Goal: Task Accomplishment & Management: Use online tool/utility

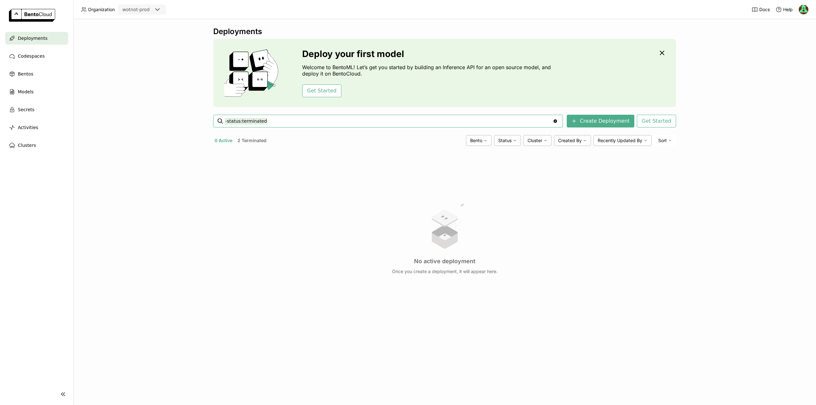
click at [257, 138] on button "2 Terminated" at bounding box center [252, 140] width 32 height 8
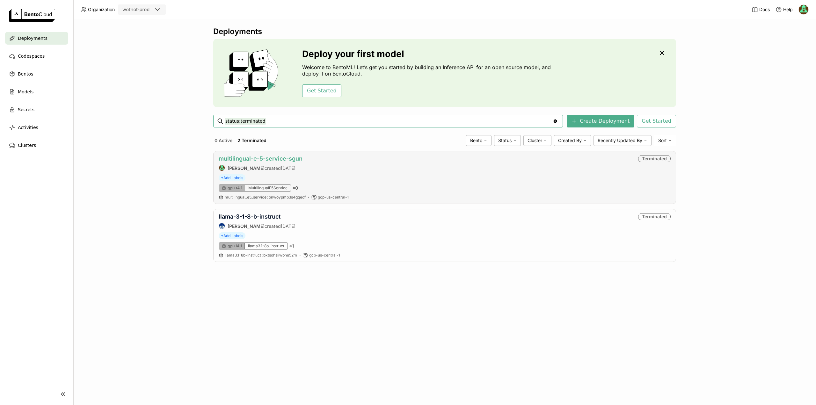
click at [256, 157] on link "multilingual-e-5-service-sgun" at bounding box center [261, 158] width 84 height 7
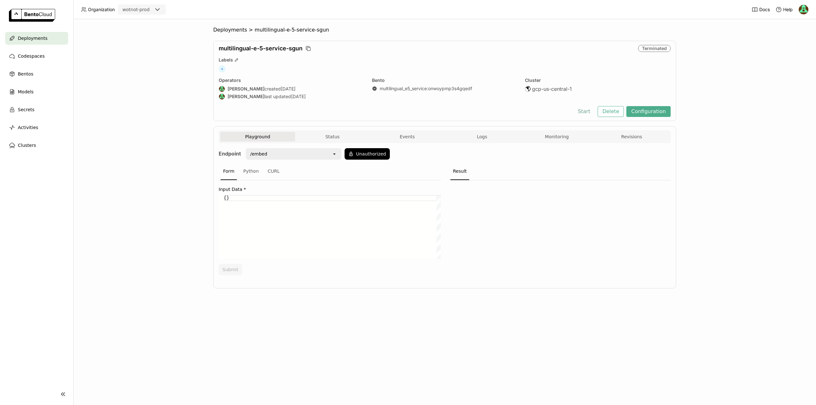
click at [592, 110] on button "Start" at bounding box center [584, 111] width 22 height 11
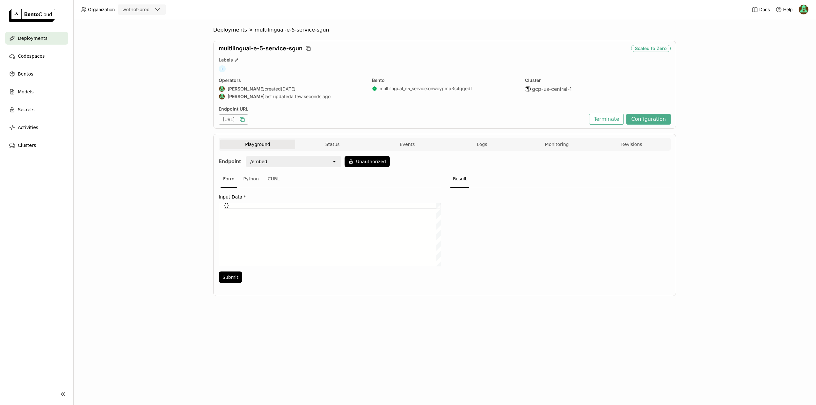
click at [245, 119] on icon "button" at bounding box center [242, 120] width 3 height 3
click at [246, 118] on icon "button" at bounding box center [242, 119] width 6 height 6
click at [246, 121] on icon "button" at bounding box center [242, 119] width 6 height 6
click at [334, 164] on div "open" at bounding box center [336, 162] width 9 height 10
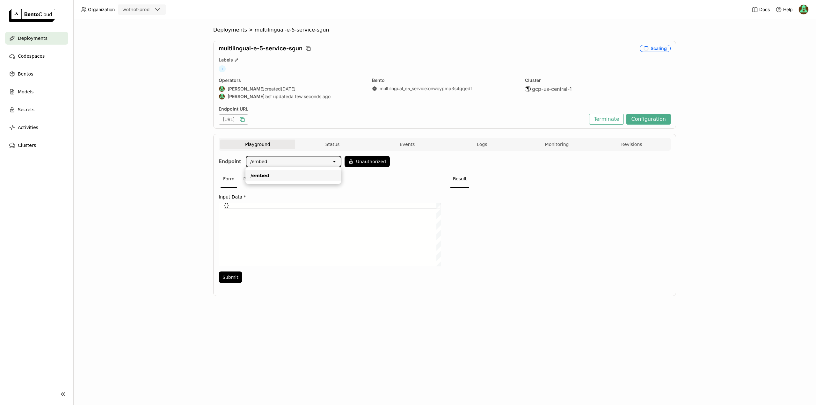
click at [274, 226] on div "{}" at bounding box center [332, 235] width 217 height 64
click at [805, 8] on img at bounding box center [804, 10] width 10 height 10
click at [804, 32] on span "API Tokens" at bounding box center [795, 34] width 23 height 6
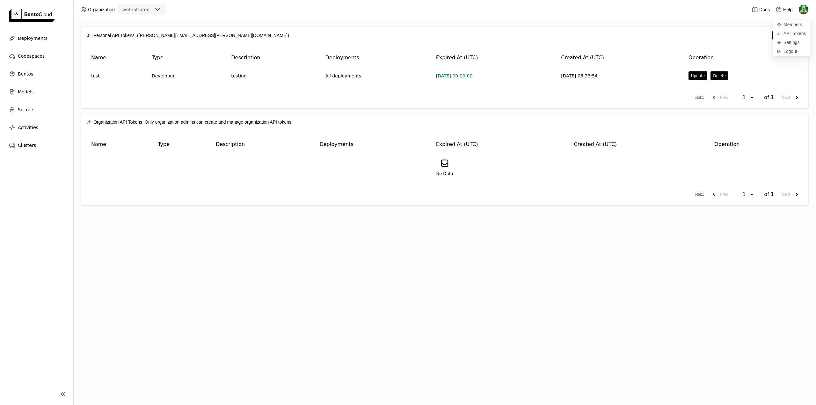
click at [632, 242] on div "Personal API Tokens ([PERSON_NAME][EMAIL_ADDRESS][PERSON_NAME][DOMAIN_NAME]) Cr…" at bounding box center [444, 212] width 743 height 386
click at [781, 38] on button "Create" at bounding box center [788, 35] width 30 height 11
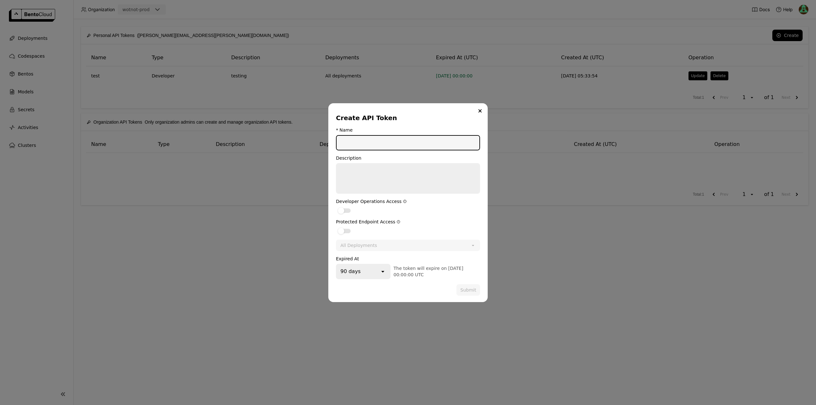
click at [355, 146] on input "dialog" at bounding box center [408, 143] width 143 height 14
type input "deployment-access"
click at [342, 230] on div "dialog" at bounding box center [341, 231] width 6 height 6
click at [336, 227] on input "dialog" at bounding box center [336, 227] width 0 height 0
click at [385, 242] on div "All Deployments" at bounding box center [401, 245] width 129 height 10
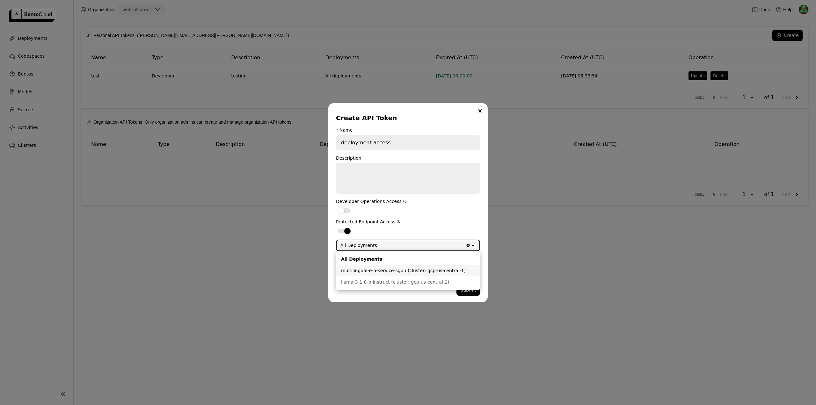
click at [381, 269] on div "multilingual-e-5-service-sgun (cluster: gcp-us-central-1)" at bounding box center [408, 271] width 134 height 6
click at [376, 275] on div "90 days" at bounding box center [358, 272] width 43 height 14
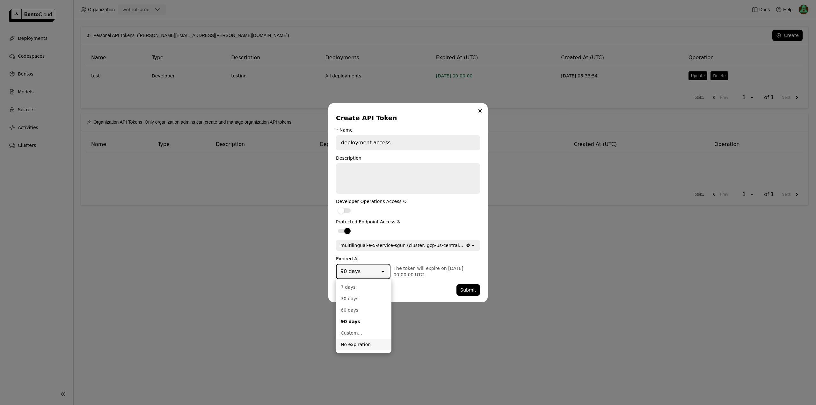
click at [367, 348] on li "No expiration" at bounding box center [364, 344] width 56 height 11
click at [453, 246] on div "multilingual-e-5-service-sgun (cluster: gcp-us-central-1)" at bounding box center [401, 245] width 129 height 10
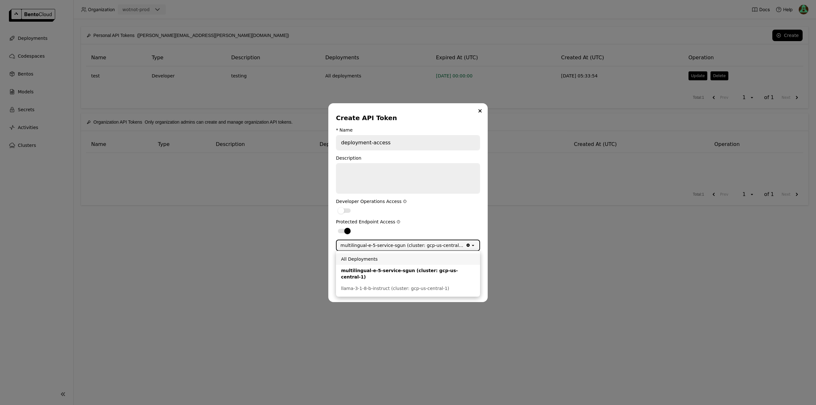
click at [389, 260] on div "All Deployments" at bounding box center [408, 259] width 134 height 6
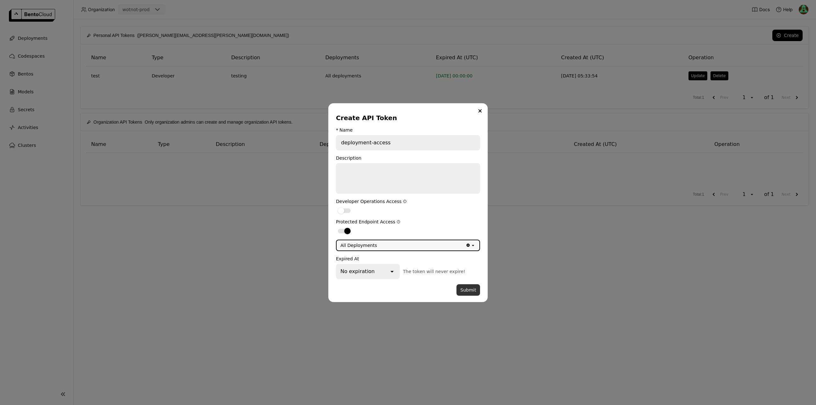
click at [467, 290] on button "Submit" at bounding box center [469, 289] width 24 height 11
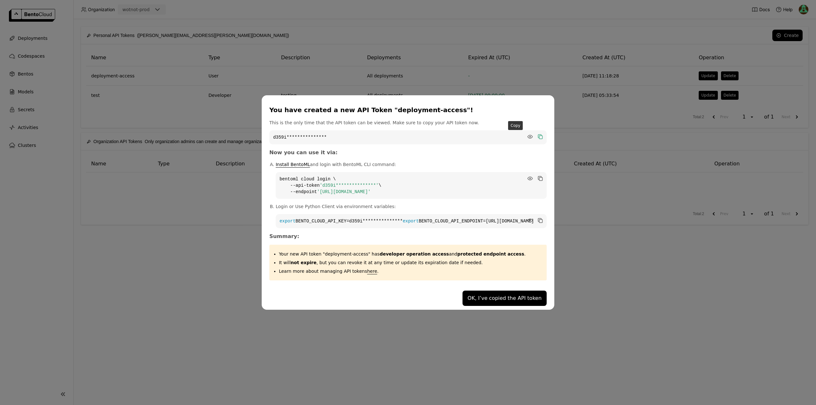
click at [538, 135] on icon "dialog" at bounding box center [539, 136] width 3 height 3
click at [473, 302] on button "OK, I’ve copied the API token" at bounding box center [505, 298] width 84 height 15
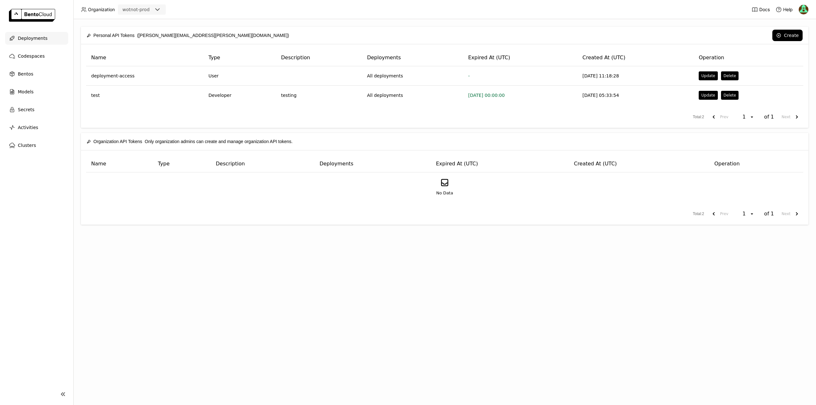
click at [30, 33] on div "Deployments" at bounding box center [36, 38] width 63 height 13
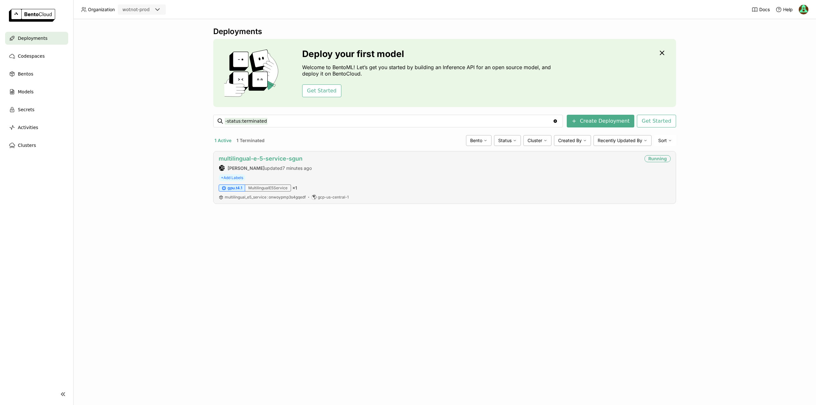
click at [262, 157] on link "multilingual-e-5-service-sgun" at bounding box center [261, 158] width 84 height 7
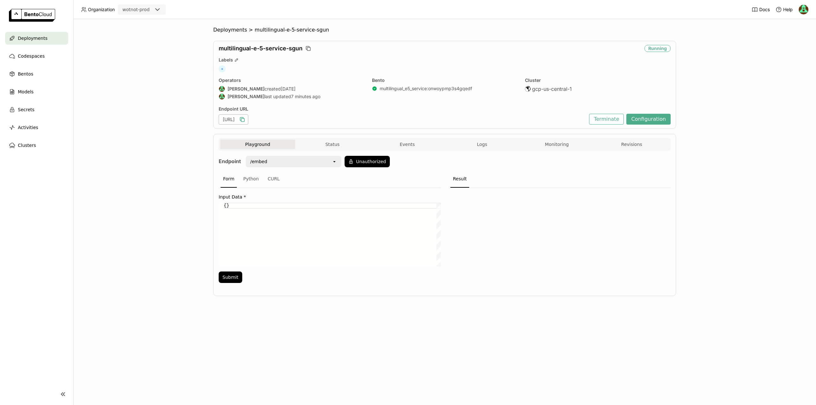
click at [246, 120] on icon "button" at bounding box center [242, 119] width 6 height 6
click at [333, 161] on icon "open" at bounding box center [334, 161] width 5 height 5
click at [243, 118] on icon "button" at bounding box center [241, 118] width 3 height 3
click at [239, 209] on div "{}" at bounding box center [332, 235] width 217 height 64
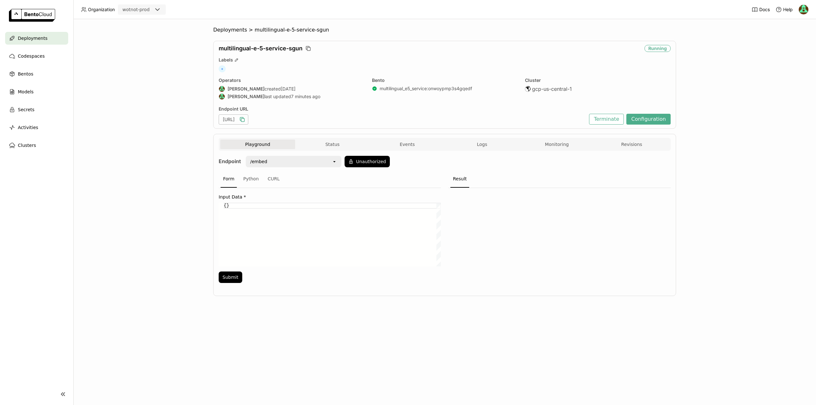
scroll to position [0, 4]
click at [232, 209] on div "{}" at bounding box center [332, 235] width 217 height 64
type textarea "{"Hello"}"
click at [233, 277] on button "Submit" at bounding box center [231, 277] width 24 height 11
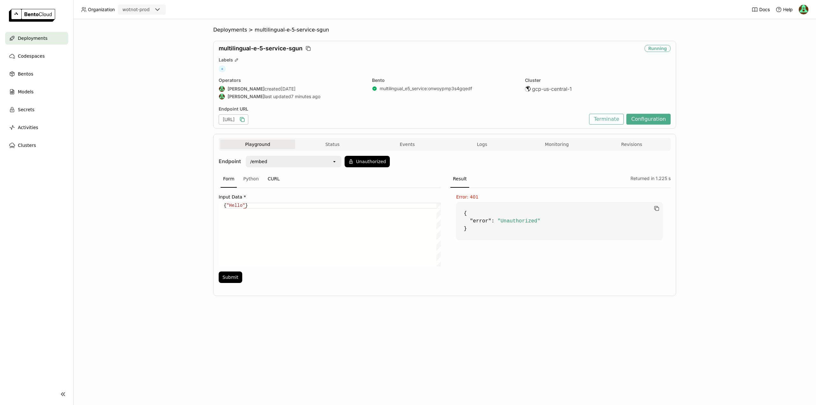
click at [268, 178] on div "CURL" at bounding box center [273, 179] width 17 height 17
click at [358, 163] on button "Unauthorized" at bounding box center [367, 161] width 45 height 11
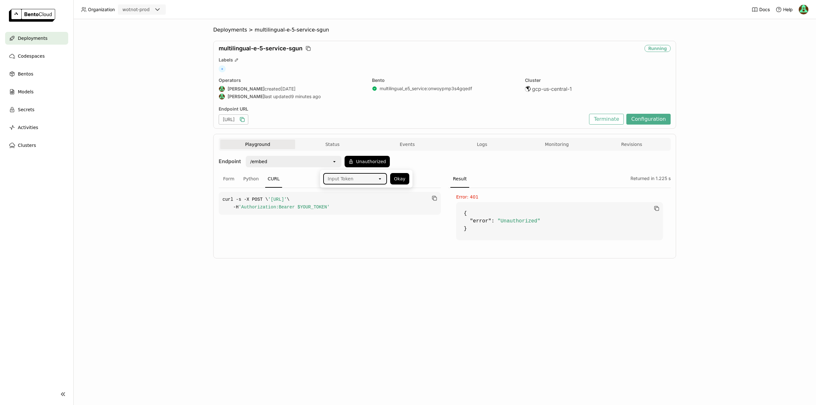
click at [362, 178] on div "Input Token" at bounding box center [351, 179] width 54 height 10
click at [351, 195] on div "deployment-access" at bounding box center [355, 193] width 54 height 6
click at [403, 178] on button "Okay" at bounding box center [399, 178] width 19 height 11
click at [414, 167] on div "Endpoint /embed open Authorized Form Python CURL curl -s -X POST \ '[URL]' \ -H…" at bounding box center [445, 202] width 452 height 93
click at [332, 162] on icon "open" at bounding box center [334, 161] width 5 height 5
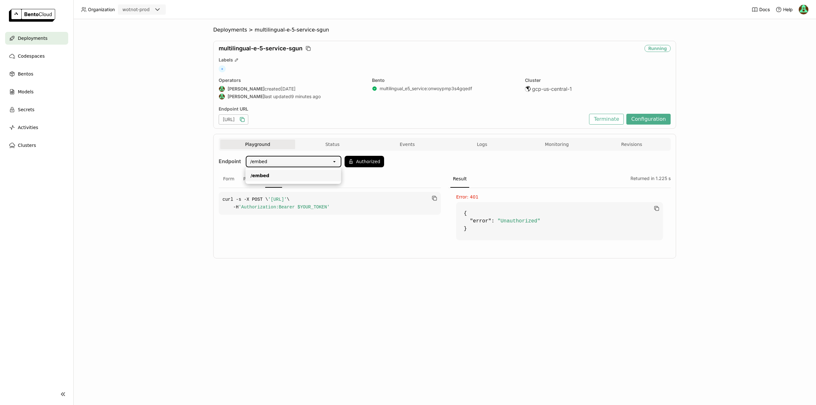
click at [334, 162] on icon "open" at bounding box center [334, 161] width 5 height 5
click at [356, 162] on button "Authorized" at bounding box center [365, 161] width 40 height 11
click at [391, 178] on button "Okay" at bounding box center [397, 178] width 19 height 11
click at [228, 180] on div "Form" at bounding box center [229, 179] width 16 height 17
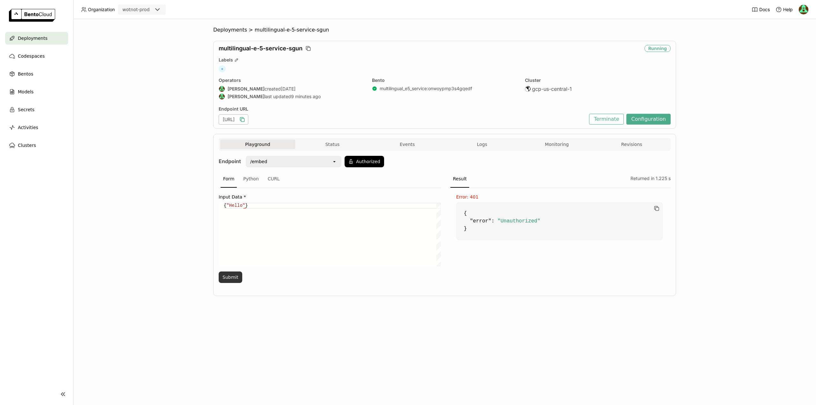
click at [221, 277] on button "Submit" at bounding box center [231, 277] width 24 height 11
click at [327, 239] on div "{ "Hello" }" at bounding box center [332, 235] width 217 height 64
paste textarea "{ "input_data": { "texts": ["Hello world", "This is a test sentence"] } }"
type textarea "{ "input_data": { "texts": ["Hello world", "This is a test sentence"] } }"
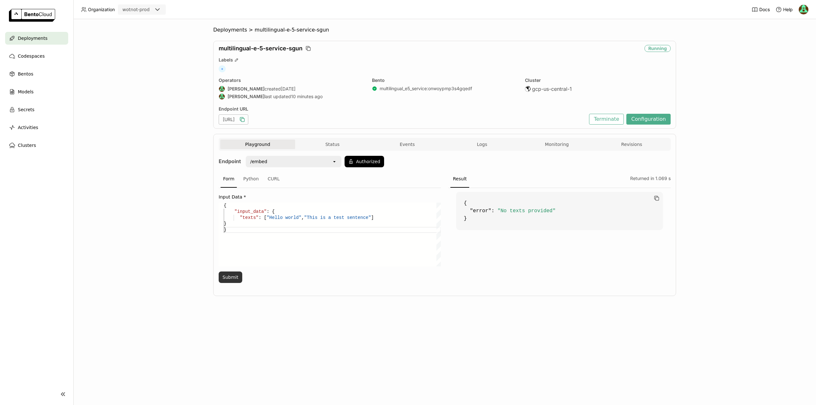
click at [231, 277] on button "Submit" at bounding box center [231, 277] width 24 height 11
click at [331, 163] on div "/embed" at bounding box center [288, 162] width 85 height 10
click at [332, 162] on icon "open" at bounding box center [334, 161] width 5 height 5
click at [351, 162] on icon at bounding box center [351, 161] width 5 height 5
click at [350, 178] on div "deployment-access" at bounding box center [347, 179] width 43 height 6
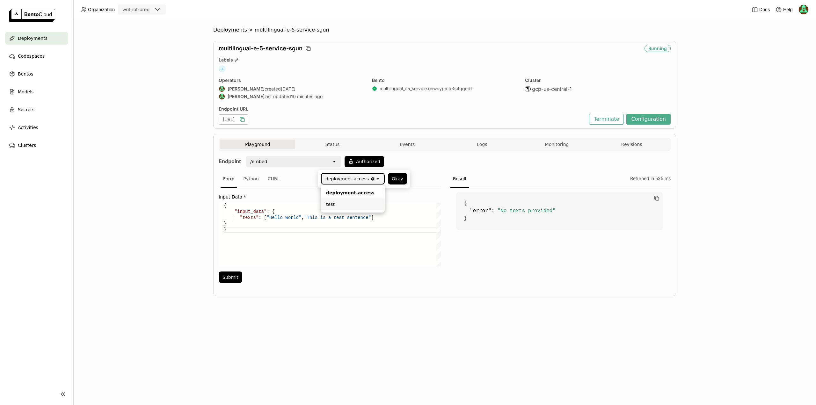
click at [340, 204] on div "test" at bounding box center [353, 204] width 54 height 6
click at [400, 177] on button "Okay" at bounding box center [397, 178] width 19 height 11
click at [235, 276] on button "Submit" at bounding box center [231, 277] width 24 height 11
click at [246, 120] on icon "button" at bounding box center [242, 119] width 6 height 6
click at [275, 177] on div "CURL" at bounding box center [273, 179] width 17 height 17
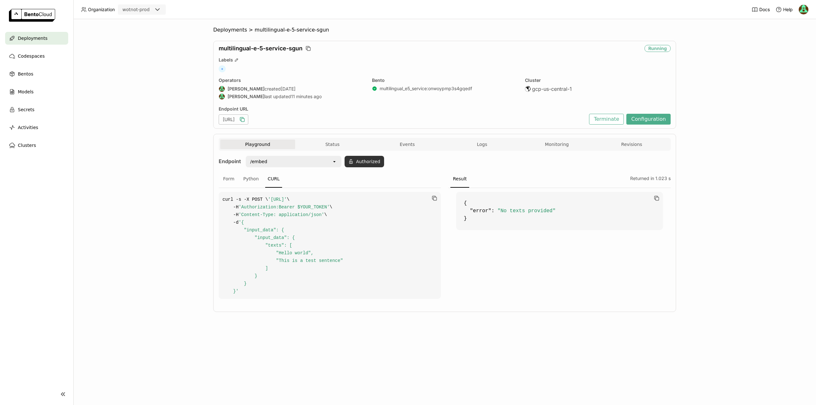
click at [368, 164] on button "Authorized" at bounding box center [365, 161] width 40 height 11
click at [394, 180] on button "Okay" at bounding box center [397, 178] width 19 height 11
click at [233, 181] on div "Form" at bounding box center [229, 179] width 16 height 17
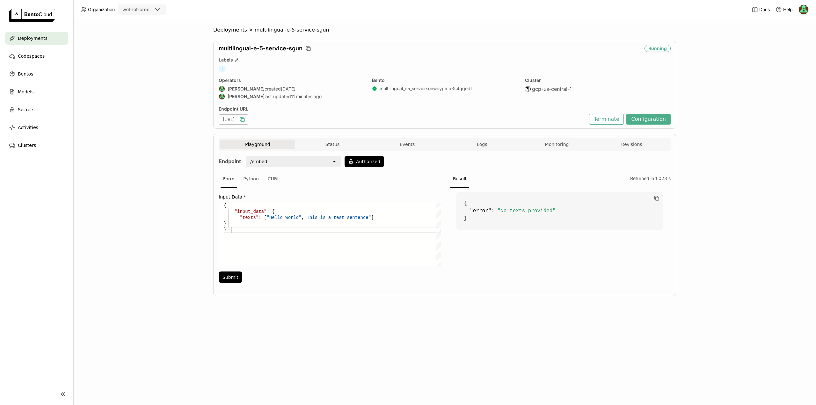
scroll to position [0, 7]
click at [242, 230] on div "{ "input_data" : { "texts" : [ "Hello world" , "This is a test sentence" ] } }" at bounding box center [332, 235] width 217 height 64
click at [328, 141] on button "Status" at bounding box center [332, 145] width 75 height 10
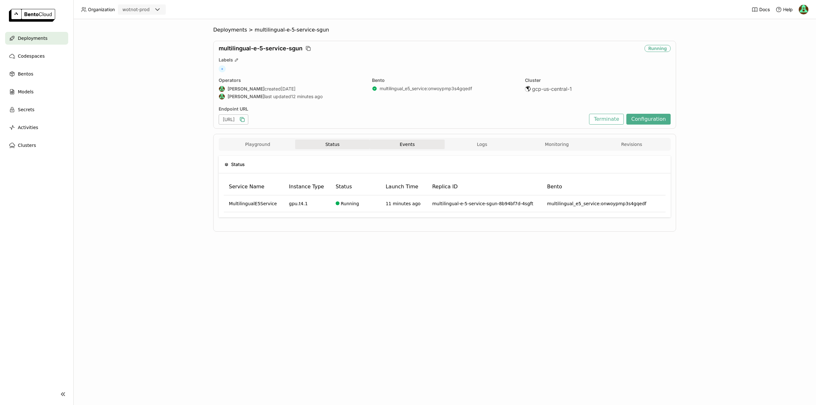
click at [413, 144] on button "Events" at bounding box center [407, 145] width 75 height 10
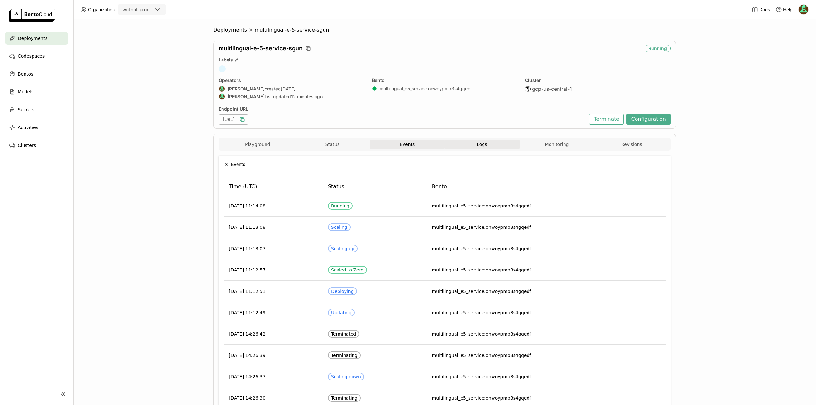
click at [485, 149] on button "Logs" at bounding box center [482, 145] width 75 height 10
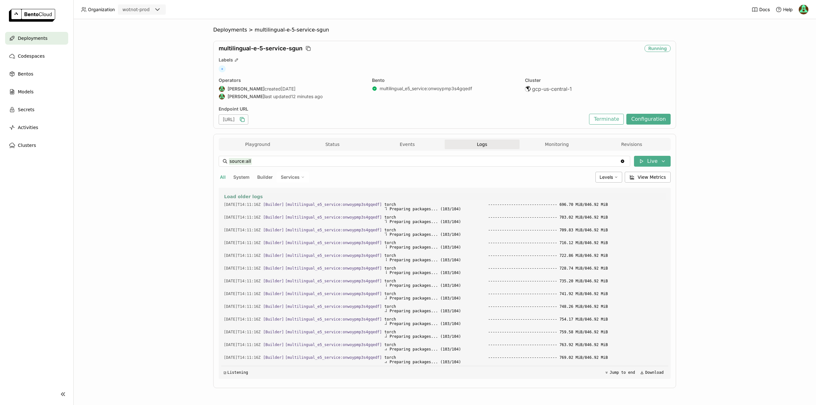
click at [238, 195] on span "Load older logs" at bounding box center [243, 197] width 39 height 6
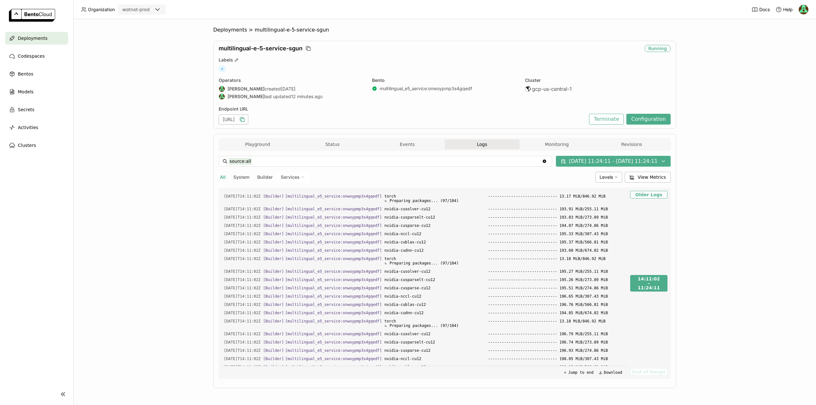
click at [241, 178] on span "System" at bounding box center [241, 176] width 16 height 5
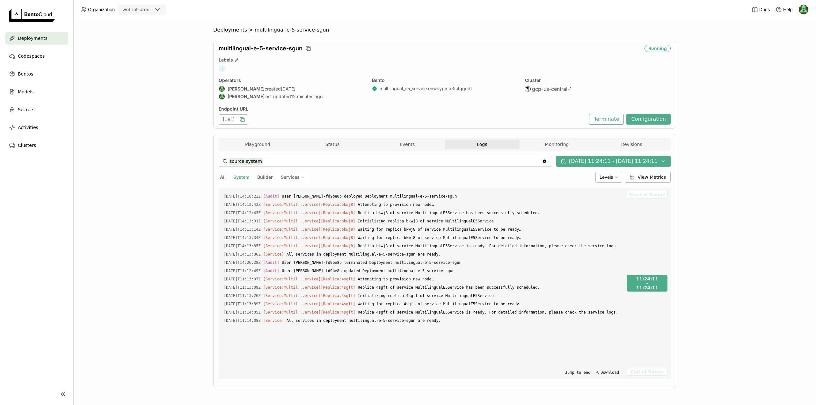
click at [263, 177] on span "Builder" at bounding box center [265, 176] width 16 height 5
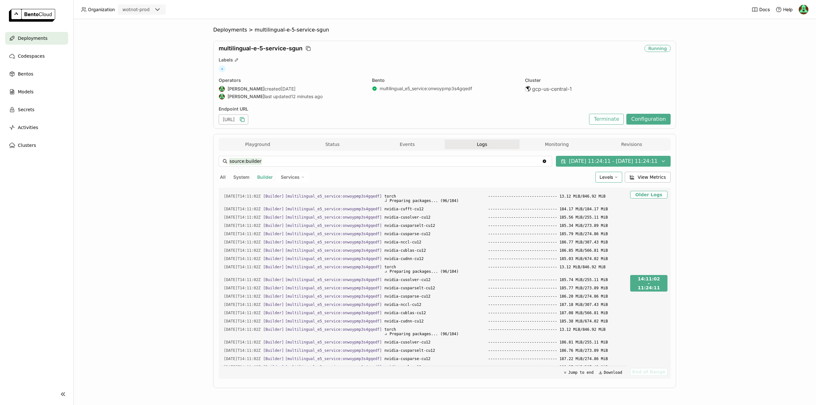
click at [609, 174] on div "Levels" at bounding box center [609, 177] width 27 height 11
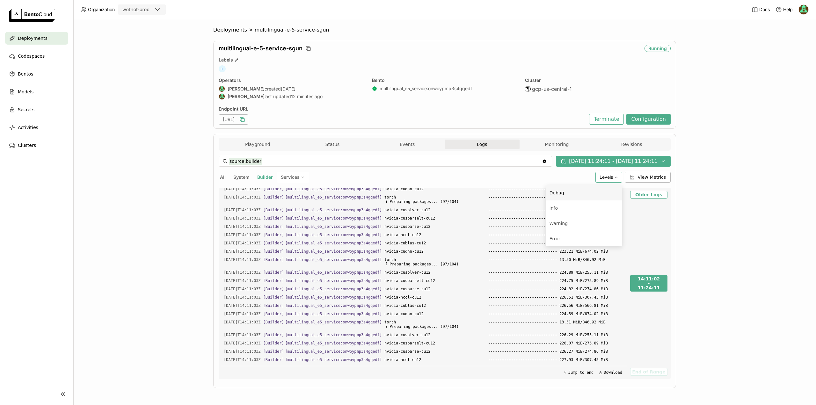
scroll to position [1945, 0]
click at [283, 178] on span "Services" at bounding box center [290, 177] width 19 height 6
click at [246, 190] on div "MultilingualE5Service" at bounding box center [270, 193] width 69 height 8
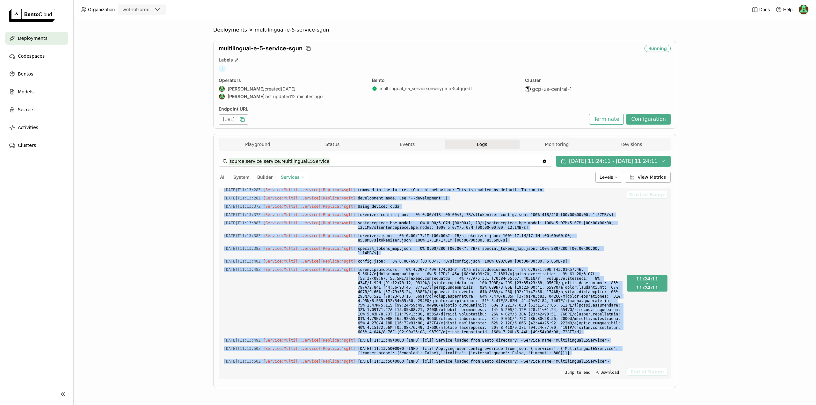
scroll to position [495, 0]
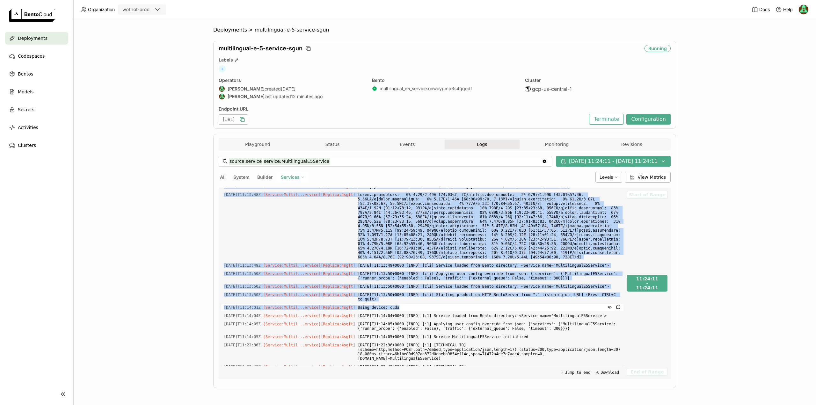
drag, startPoint x: 219, startPoint y: 196, endPoint x: 402, endPoint y: 281, distance: 201.6
click at [402, 281] on div "[DATE]T14:13:01Z [Service:Multil...ervice] [Replica: bkwj8 ] $PORT is set! Over…" at bounding box center [422, 283] width 402 height 191
copy div "[DATE]T14:13:01Z [Service:Multil...ervice] [Replica: bkwj8 ] $PORT is set! Over…"
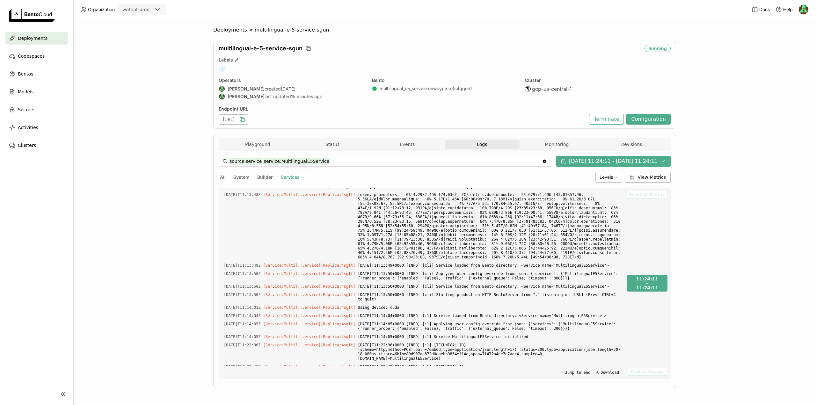
click at [543, 162] on icon "Clear value" at bounding box center [545, 162] width 4 height 4
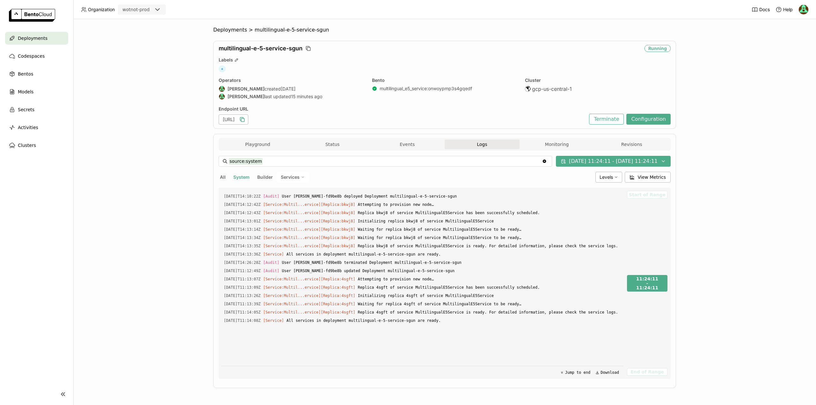
click at [541, 158] on div "Clear value" at bounding box center [545, 161] width 8 height 10
click at [543, 162] on icon "Clear value" at bounding box center [545, 162] width 4 height 4
type input "source:system"
click at [270, 147] on button "Playground" at bounding box center [257, 145] width 75 height 10
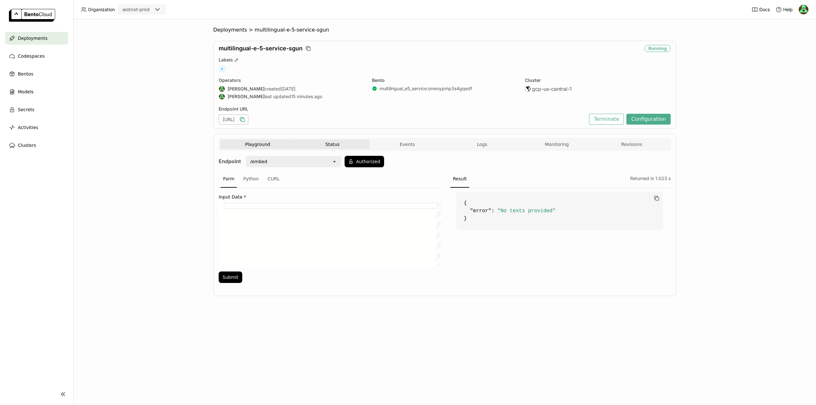
click at [333, 143] on button "Status" at bounding box center [332, 145] width 75 height 10
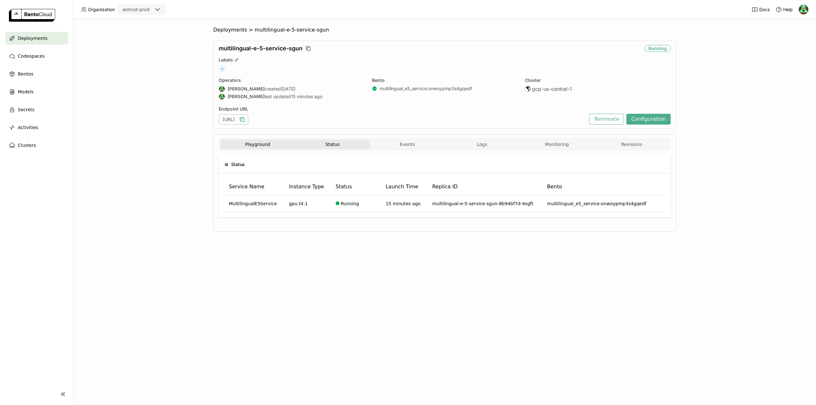
click at [277, 143] on button "Playground" at bounding box center [257, 145] width 75 height 10
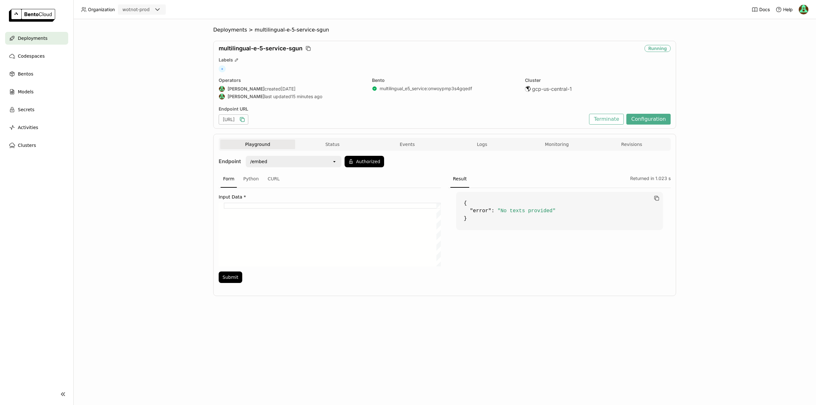
click at [186, 153] on div "Deployments > multilingual-e-5-service-sgun multilingual-e-5-service-sgun Runni…" at bounding box center [444, 212] width 743 height 386
click at [182, 181] on div "Deployments > multilingual-e-5-service-sgun multilingual-e-5-service-sgun Scale…" at bounding box center [444, 212] width 743 height 386
